Goal: Task Accomplishment & Management: Manage account settings

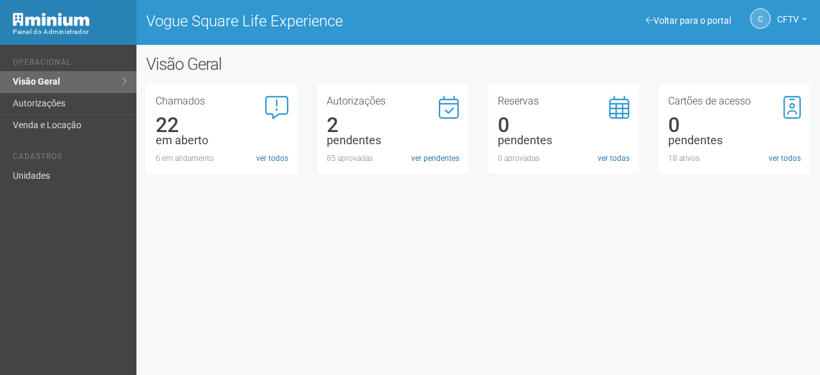
drag, startPoint x: 806, startPoint y: 56, endPoint x: 810, endPoint y: 34, distance: 22.2
click at [807, 56] on div "Visão Geral" at bounding box center [477, 68] width 683 height 29
click at [798, 17] on link "CFTV" at bounding box center [792, 21] width 30 height 10
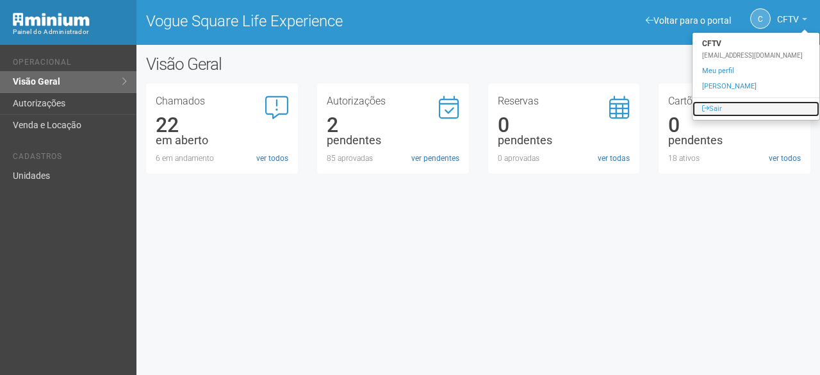
click at [713, 109] on link "Sair" at bounding box center [755, 108] width 127 height 15
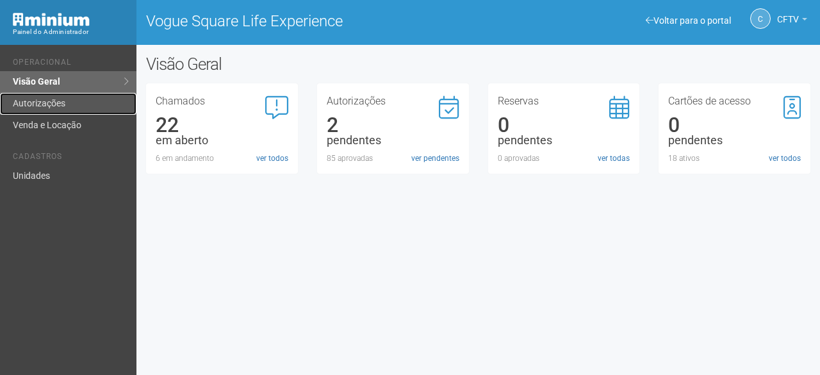
click at [65, 106] on link "Autorizações" at bounding box center [68, 104] width 136 height 22
